Goal: Transaction & Acquisition: Purchase product/service

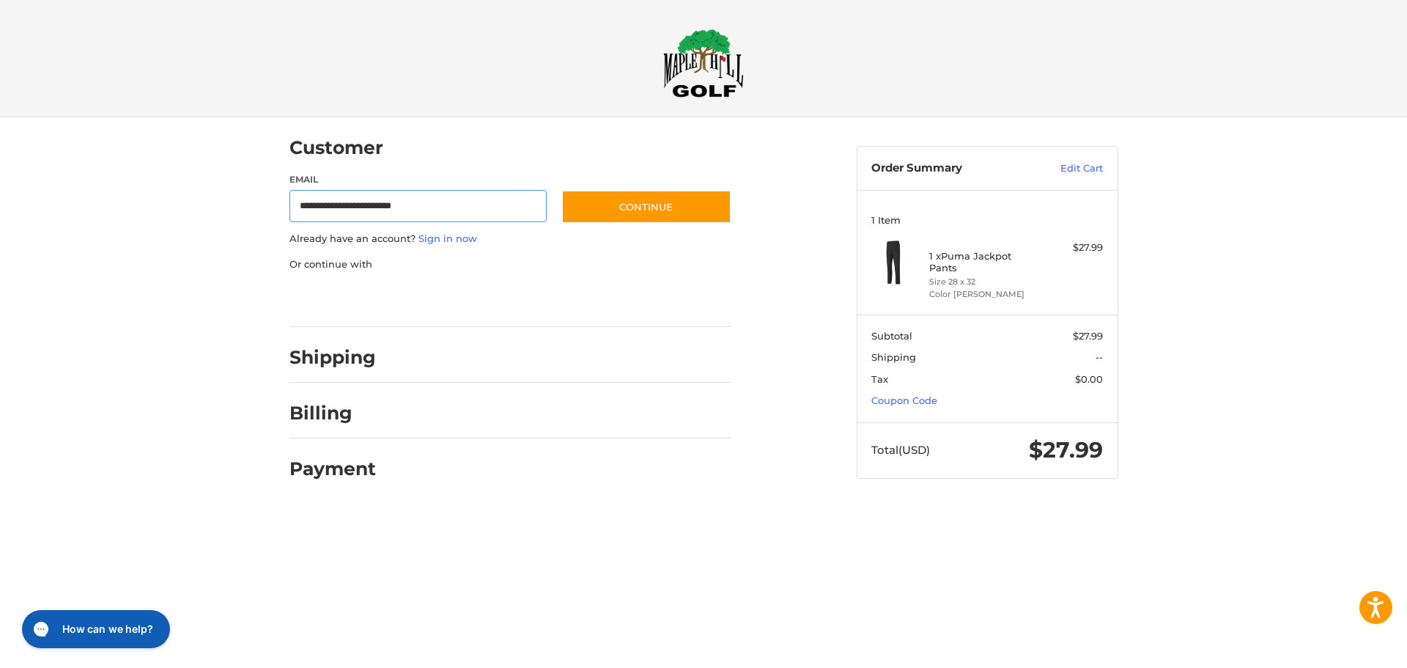
type input "**********"
click at [561, 190] on button "Continue" at bounding box center [646, 207] width 170 height 34
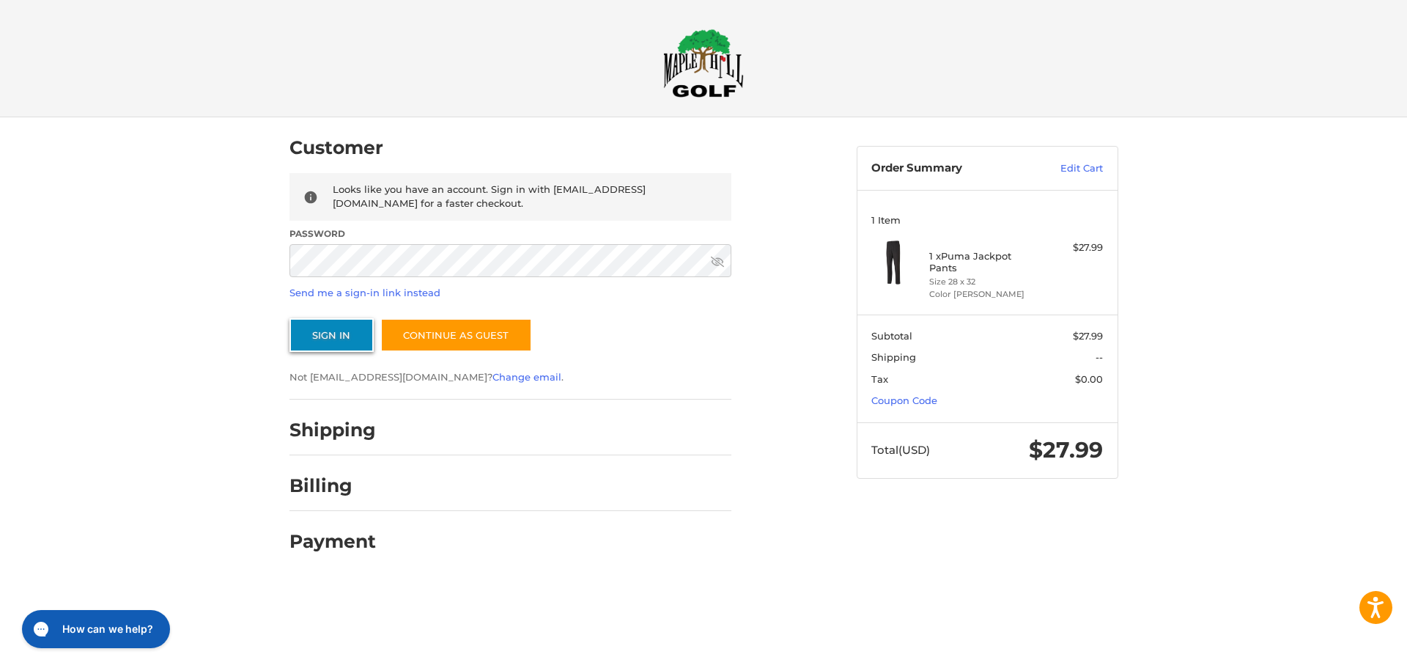
click at [320, 334] on button "Sign In" at bounding box center [331, 335] width 84 height 34
click at [289, 318] on button "Sign In" at bounding box center [331, 335] width 84 height 34
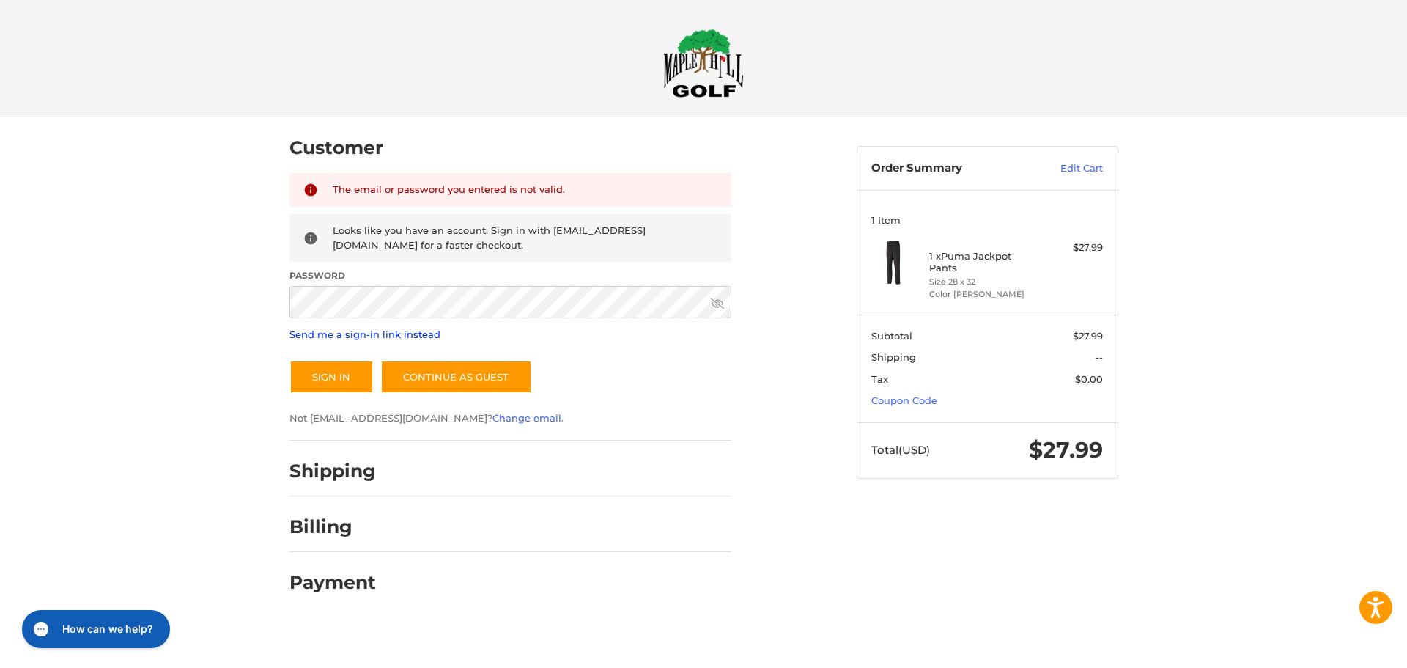
click at [380, 335] on link "Send me a sign-in link instead" at bounding box center [364, 334] width 151 height 12
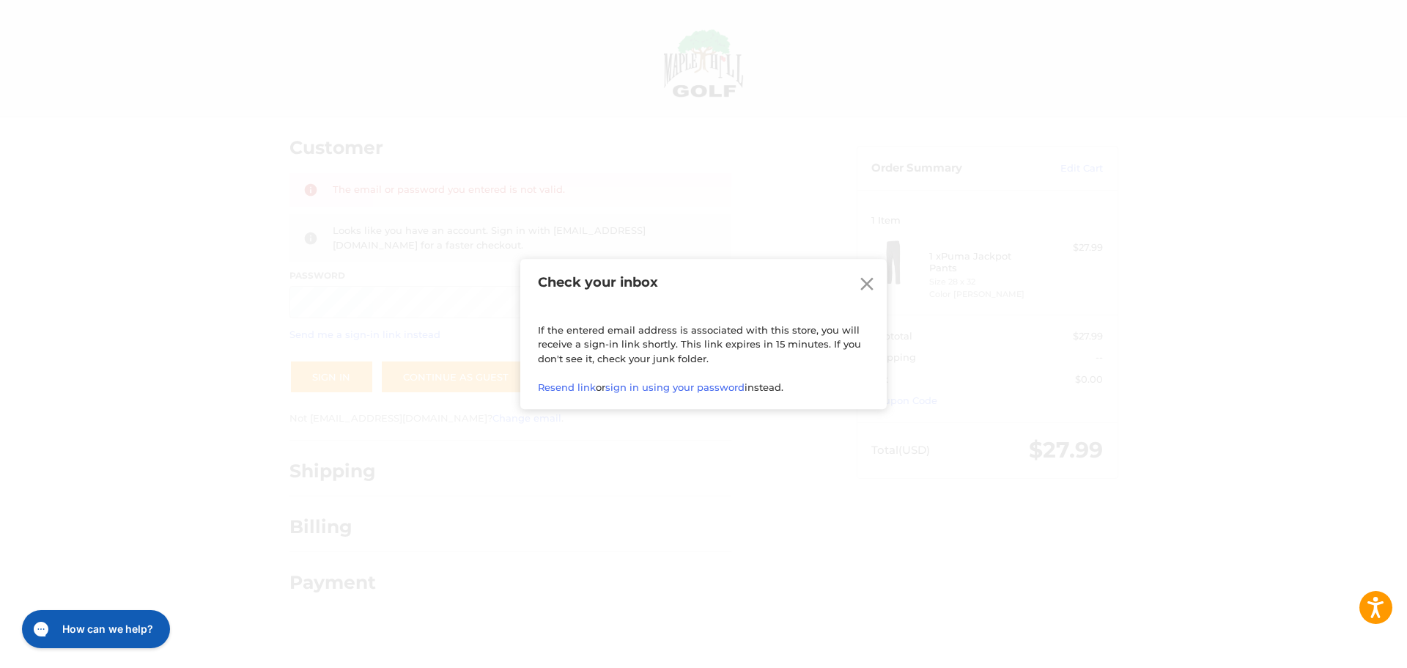
click at [868, 276] on icon at bounding box center [867, 284] width 22 height 22
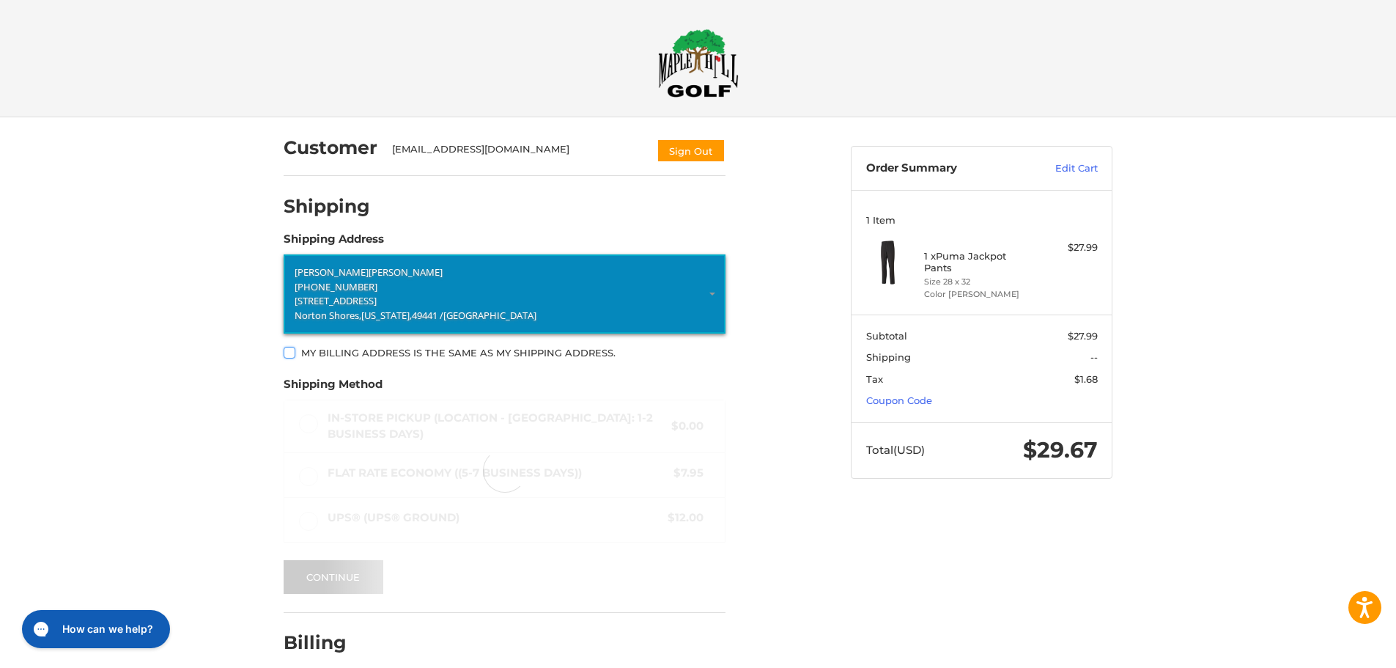
scroll to position [43, 0]
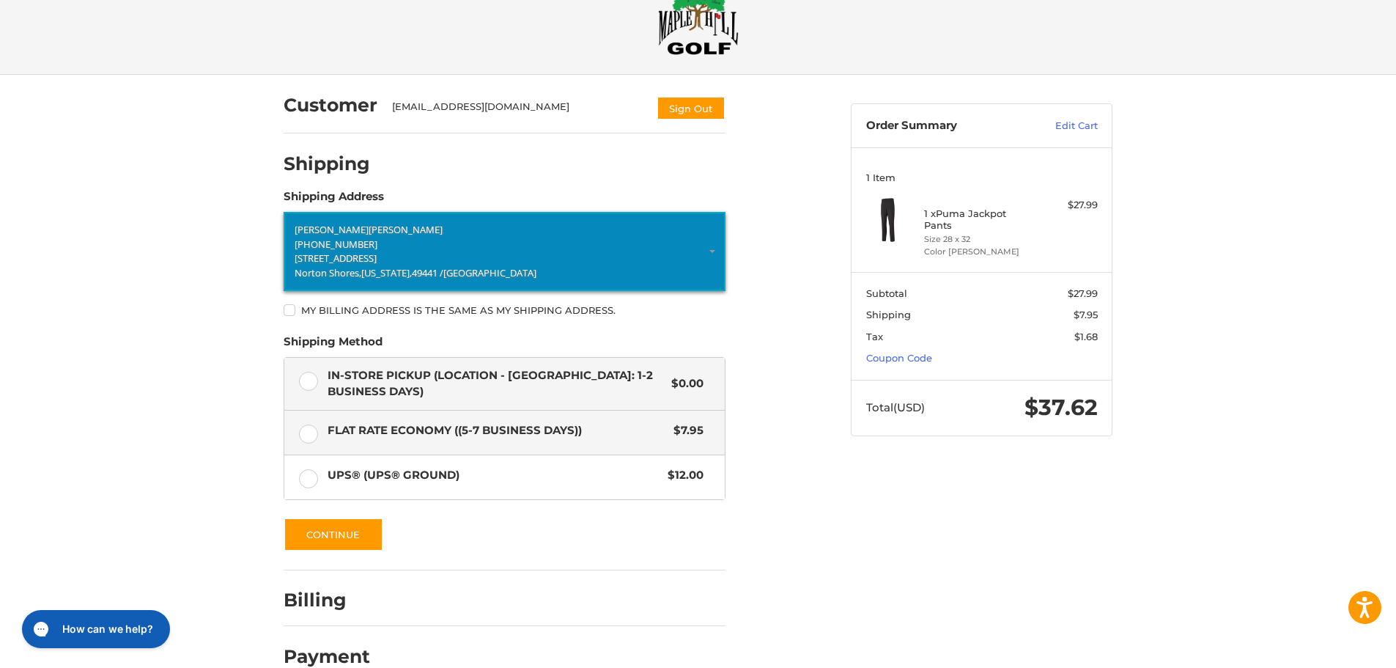
click at [306, 381] on label "In-Store Pickup (Location - [GEOGRAPHIC_DATA]: 1-2 BUSINESS DAYS) $0.00" at bounding box center [504, 384] width 440 height 52
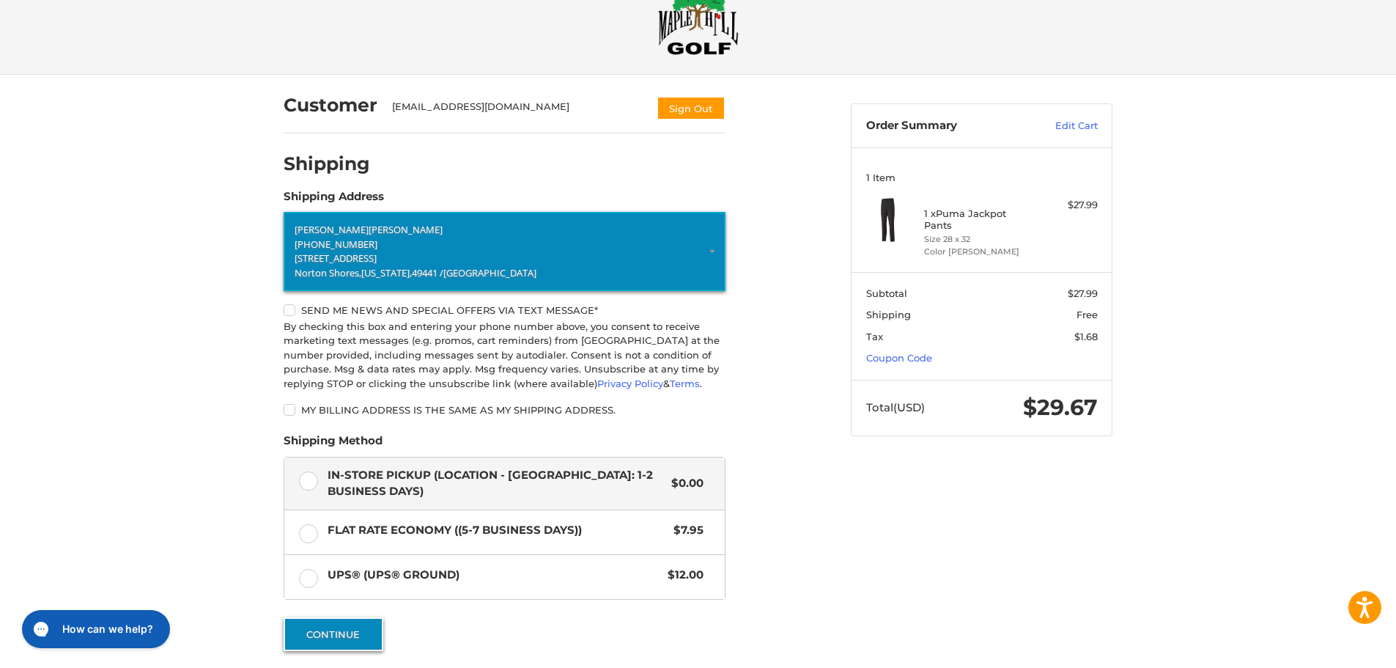
click at [339, 625] on button "Continue" at bounding box center [334, 634] width 100 height 34
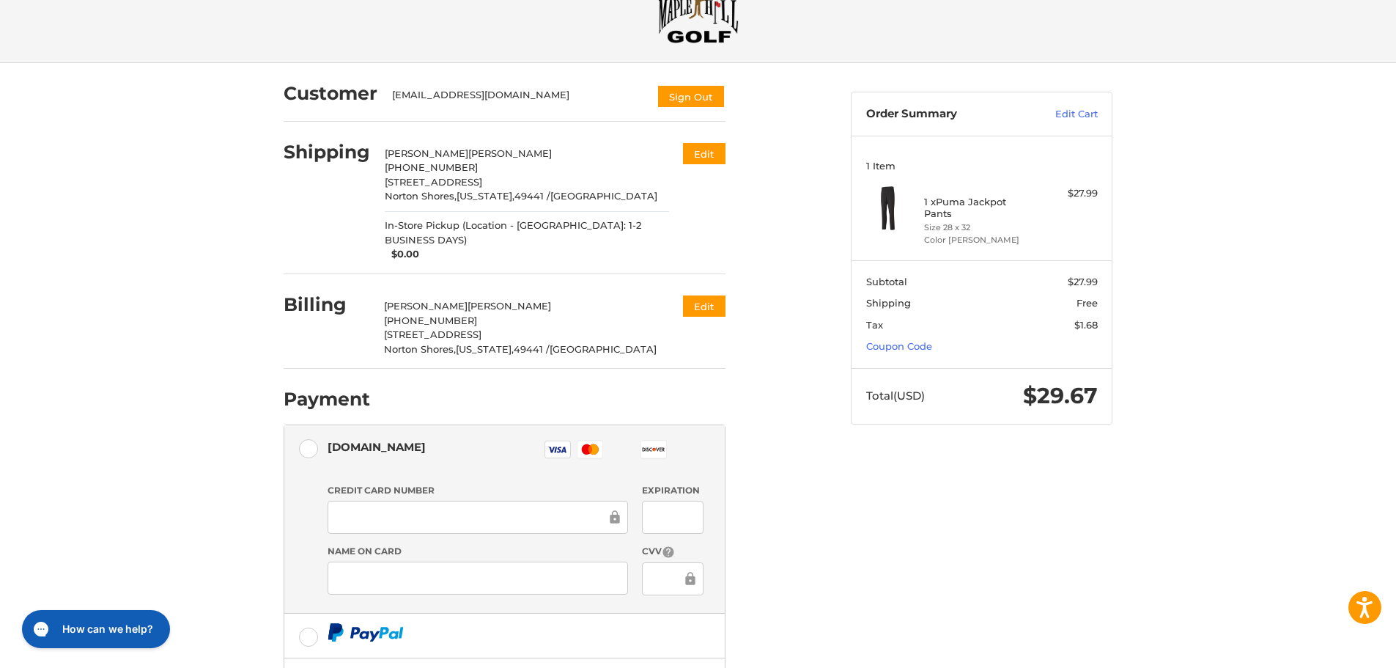
scroll to position [0, 0]
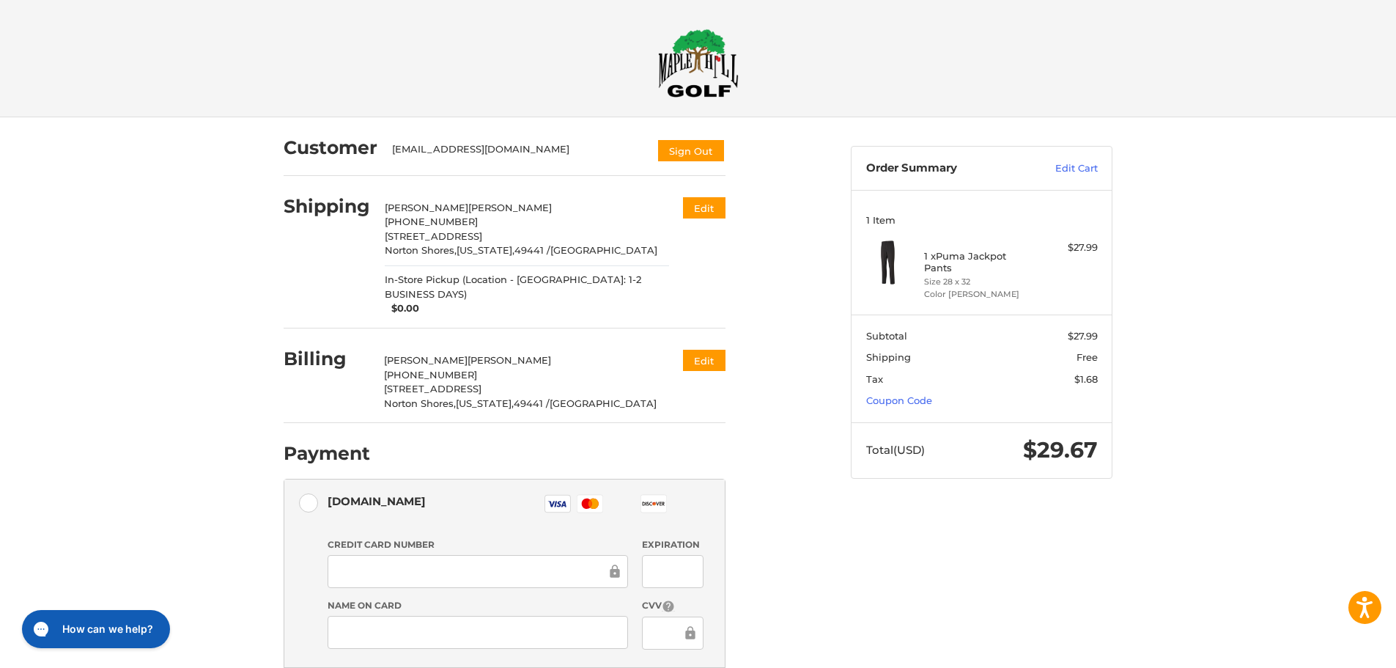
drag, startPoint x: 701, startPoint y: 73, endPoint x: 689, endPoint y: 72, distance: 11.8
click at [701, 73] on img at bounding box center [698, 63] width 81 height 69
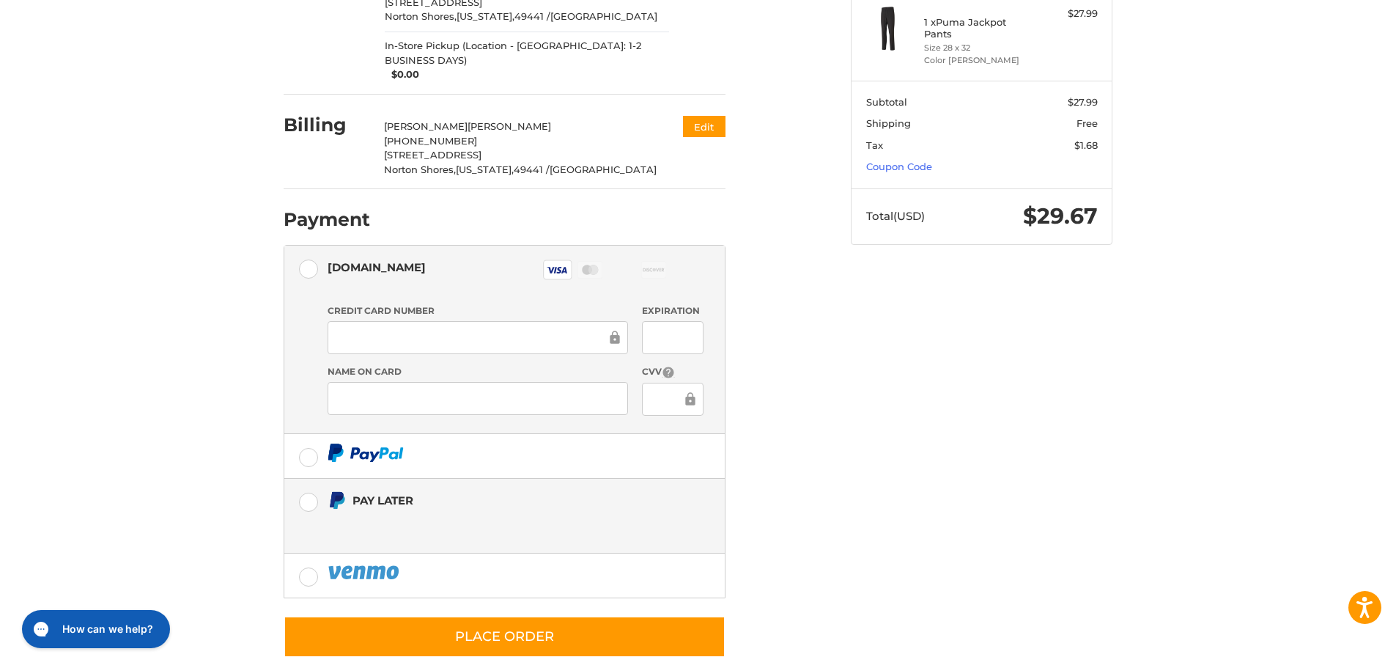
scroll to position [241, 0]
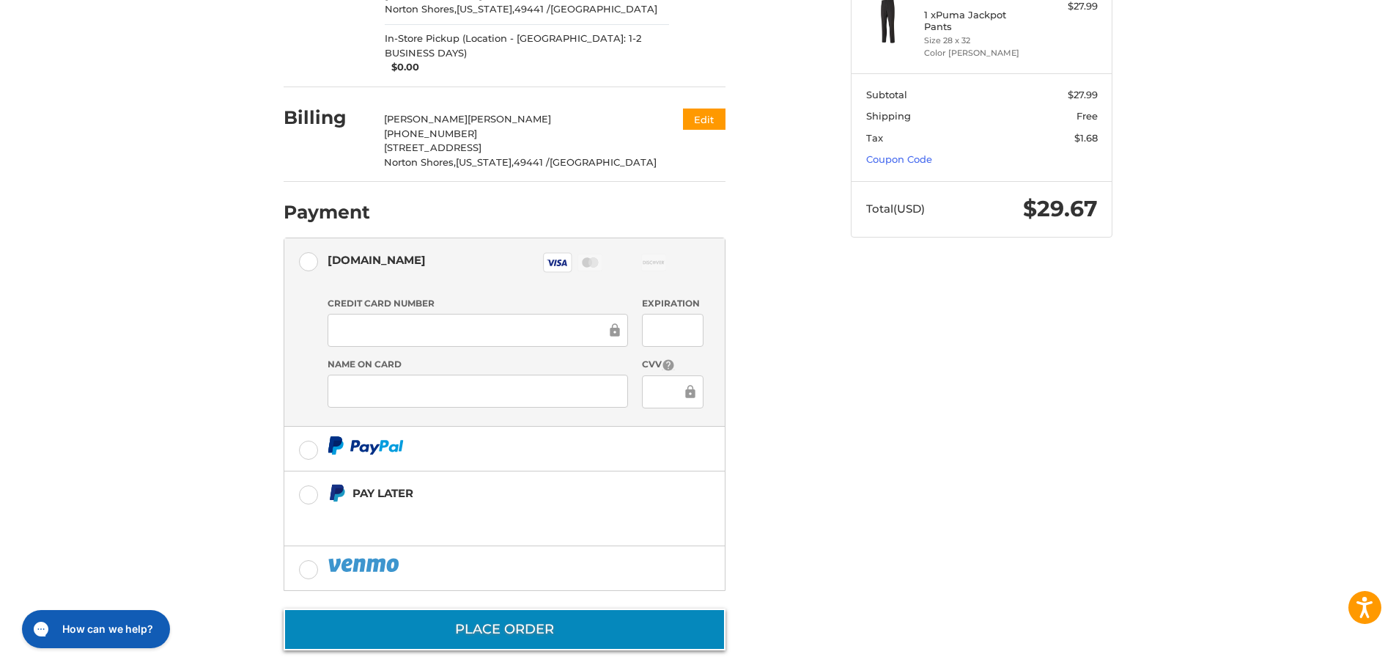
click at [506, 618] on button "Place Order" at bounding box center [505, 629] width 442 height 42
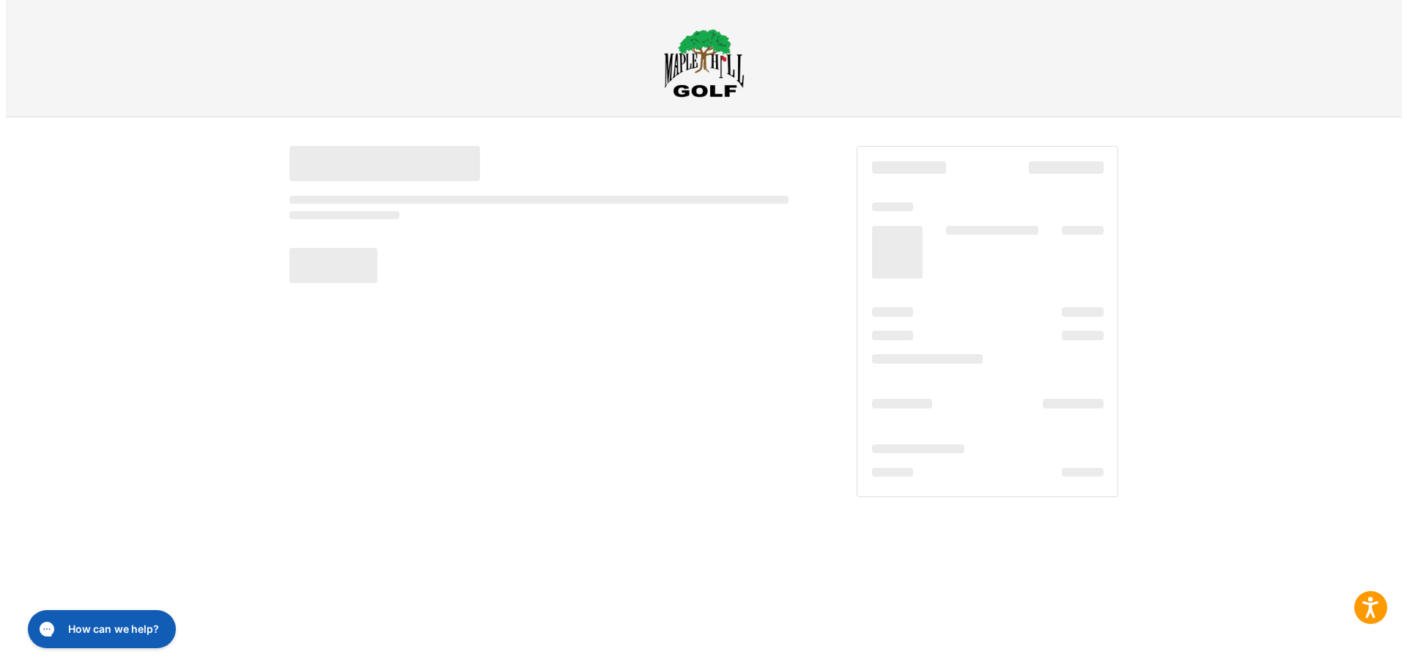
scroll to position [0, 0]
